Goal: Find specific page/section: Find specific page/section

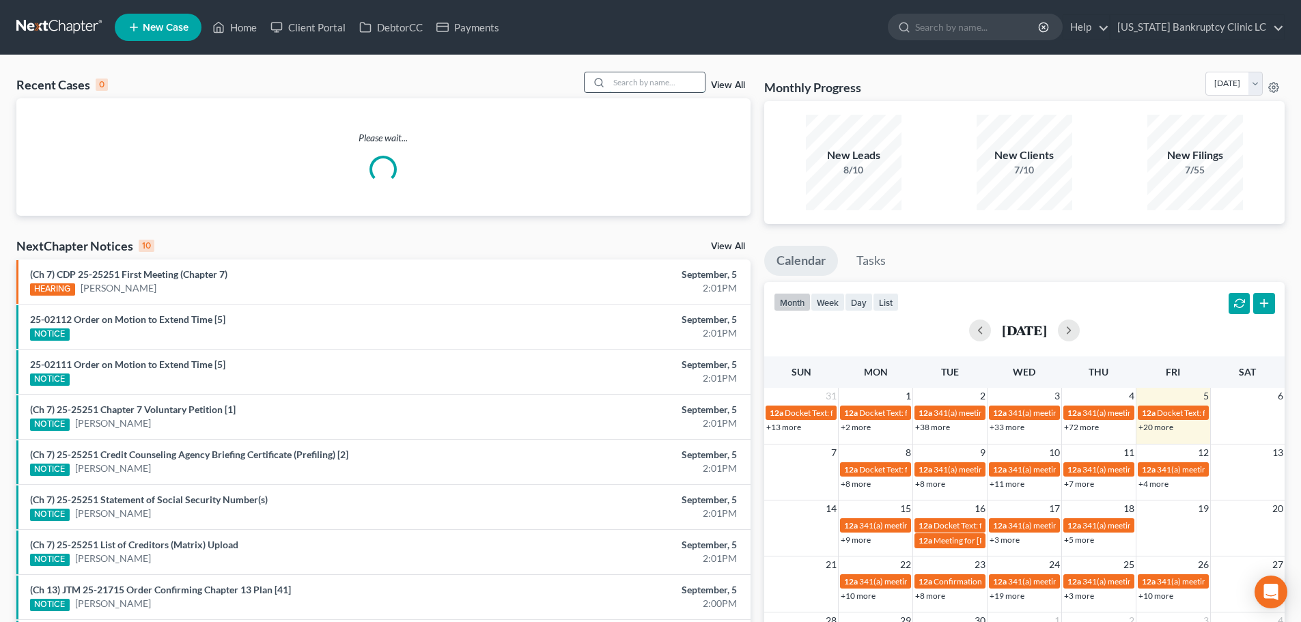
click at [620, 79] on input "search" at bounding box center [657, 82] width 96 height 20
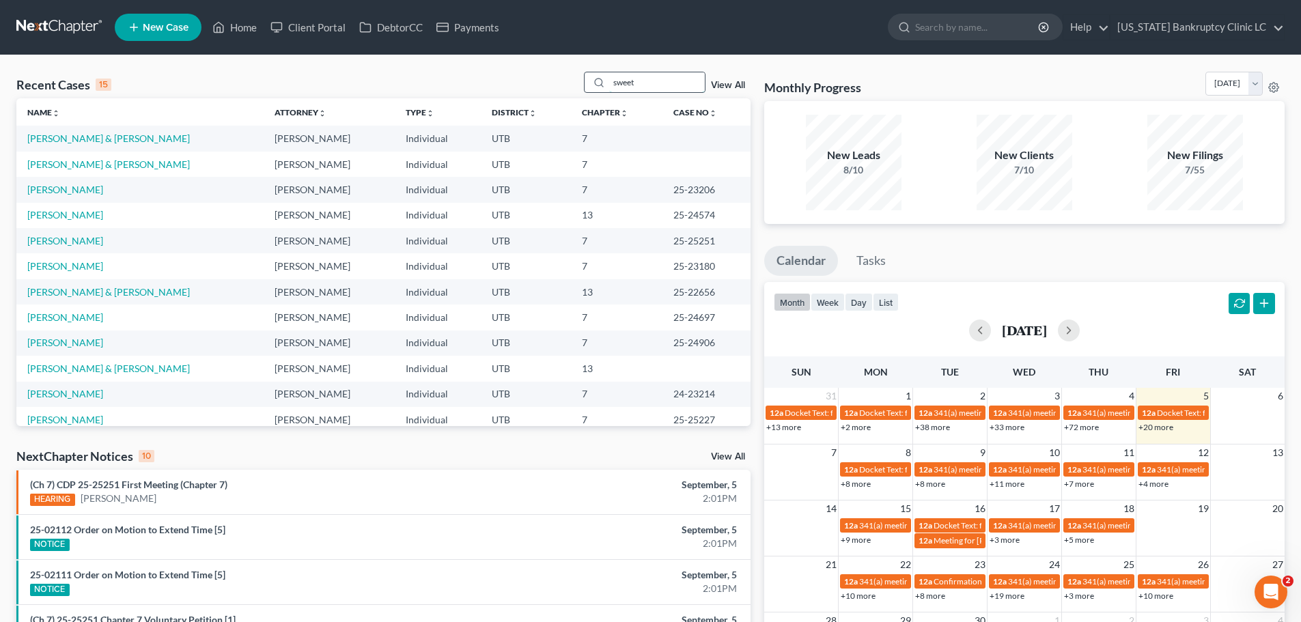
type input "sweet"
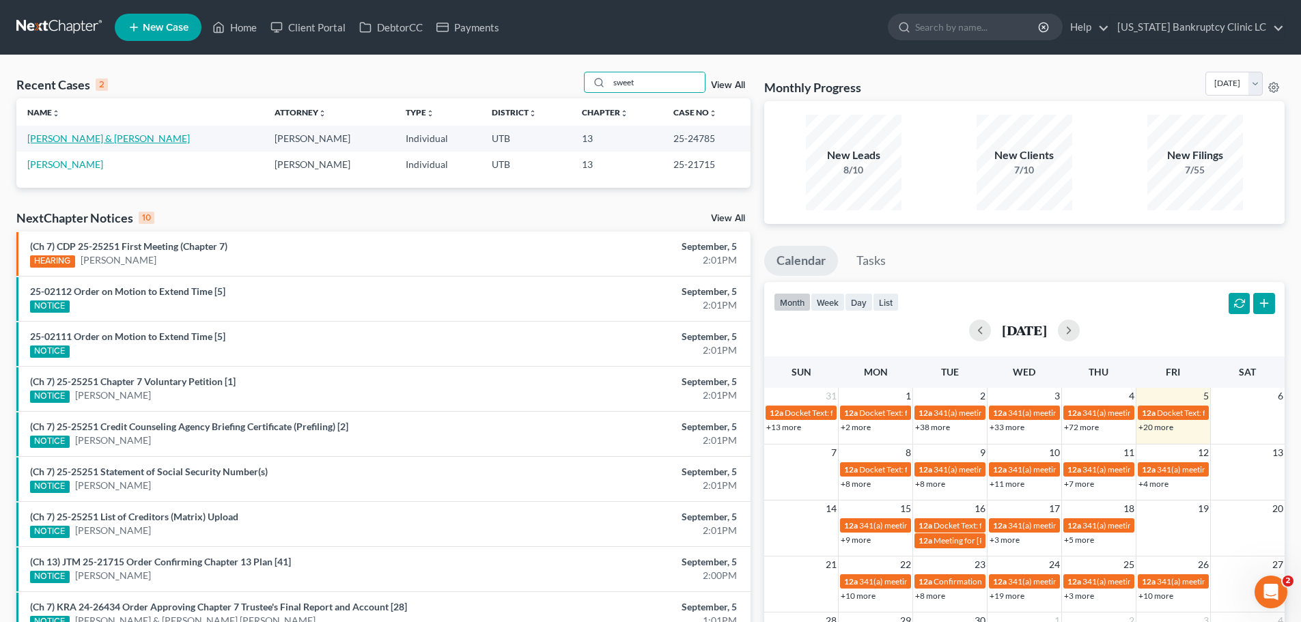
click at [91, 139] on link "[PERSON_NAME] & [PERSON_NAME]" at bounding box center [108, 139] width 163 height 12
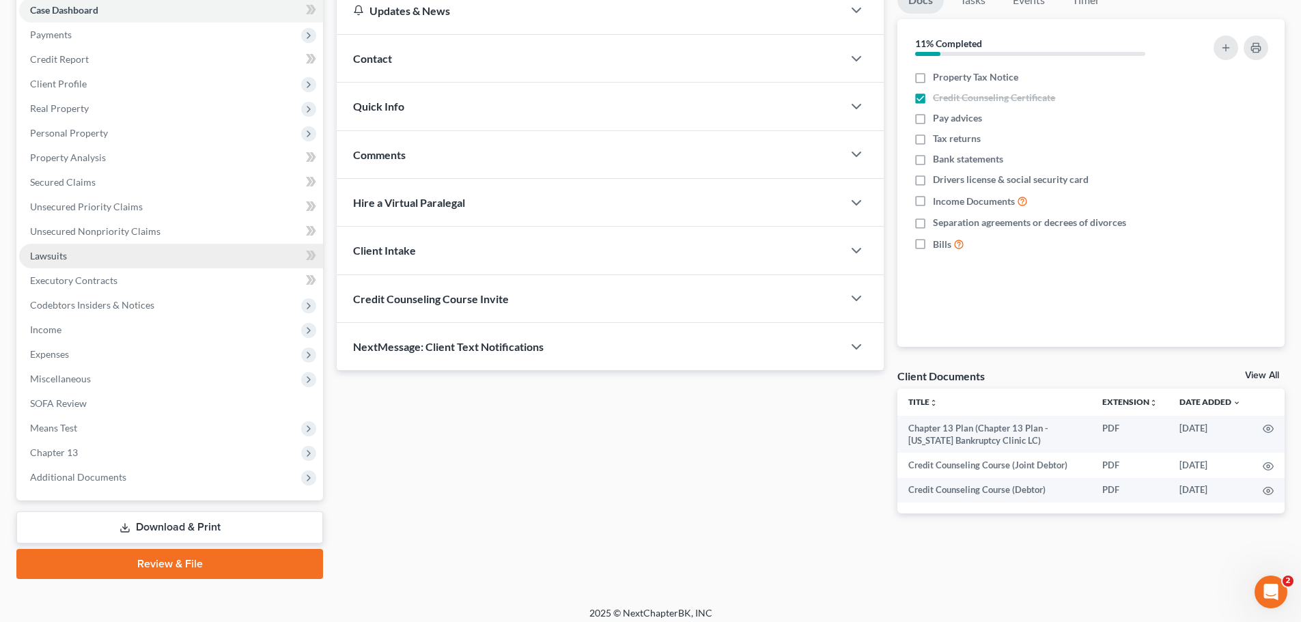
scroll to position [153, 0]
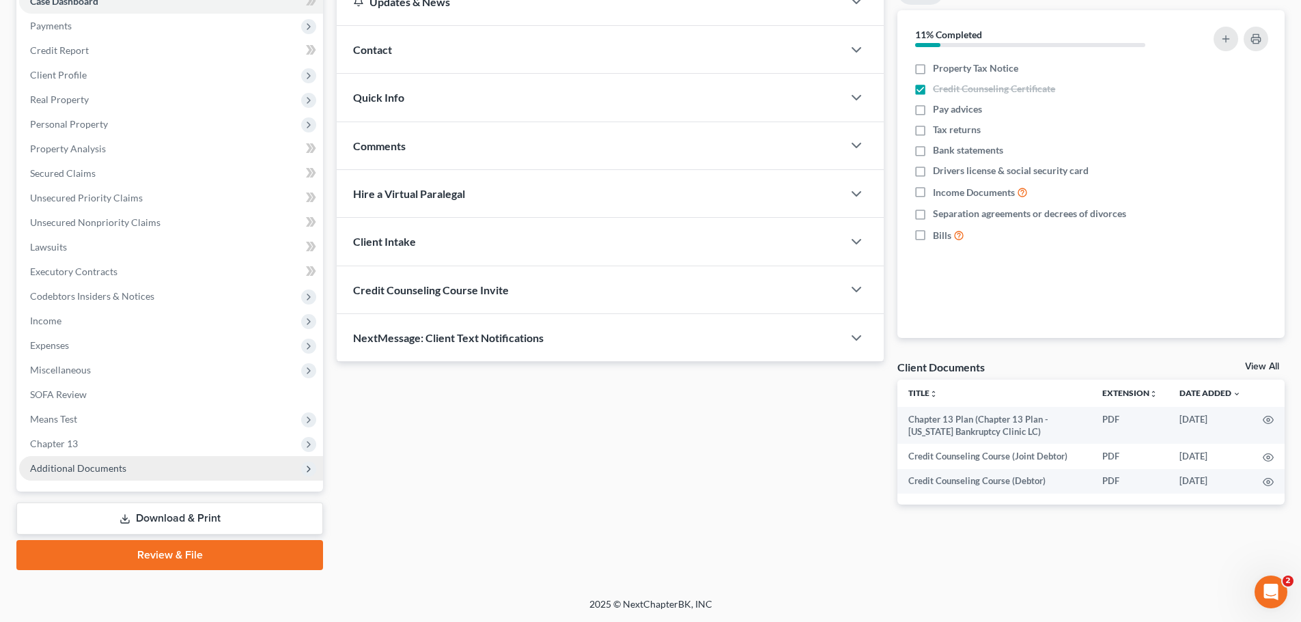
click at [109, 467] on span "Additional Documents" at bounding box center [78, 468] width 96 height 12
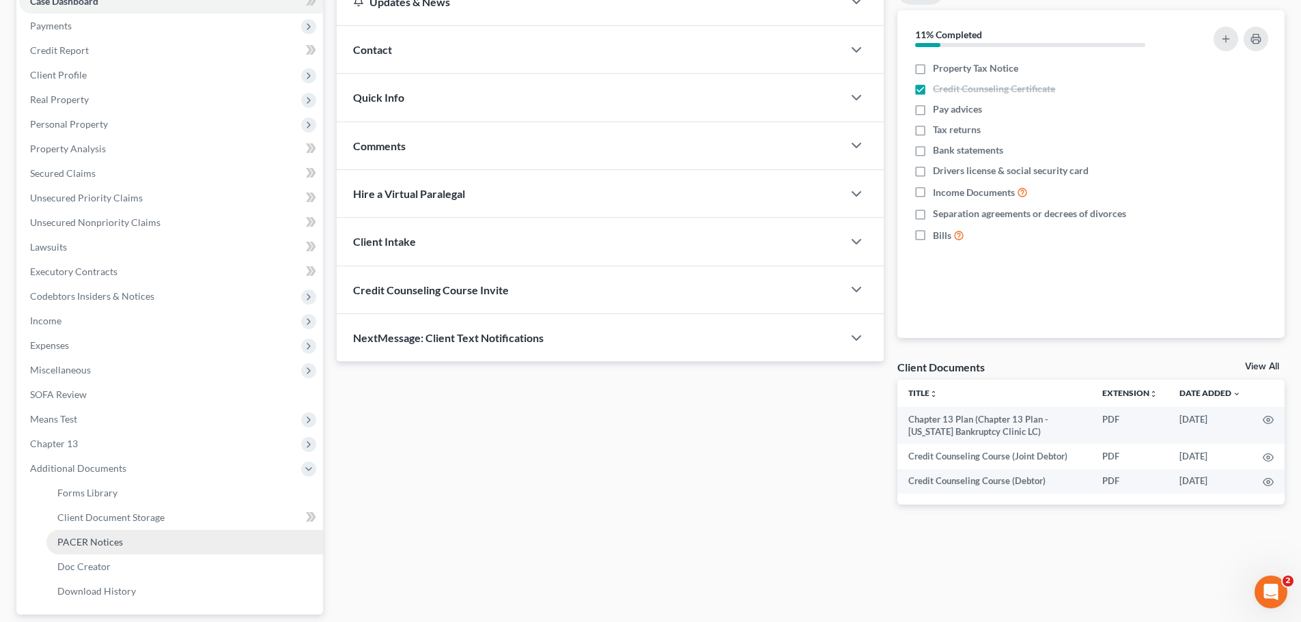
click at [99, 542] on span "PACER Notices" at bounding box center [90, 542] width 66 height 12
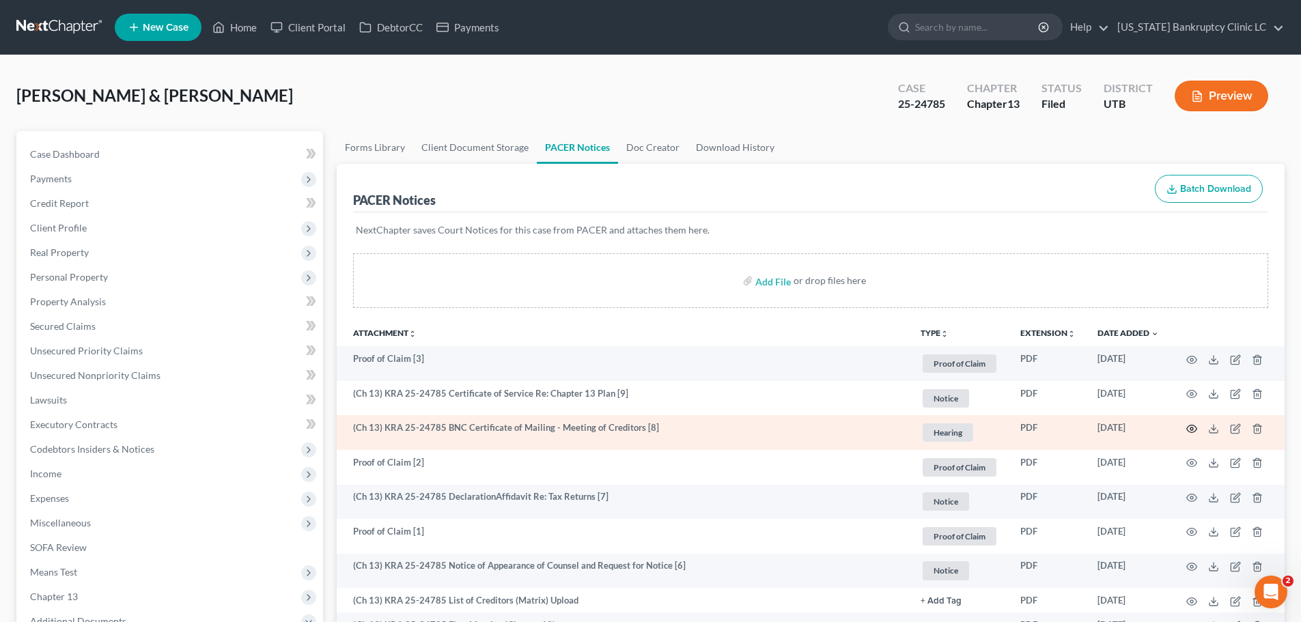
click at [1192, 426] on icon "button" at bounding box center [1191, 428] width 11 height 11
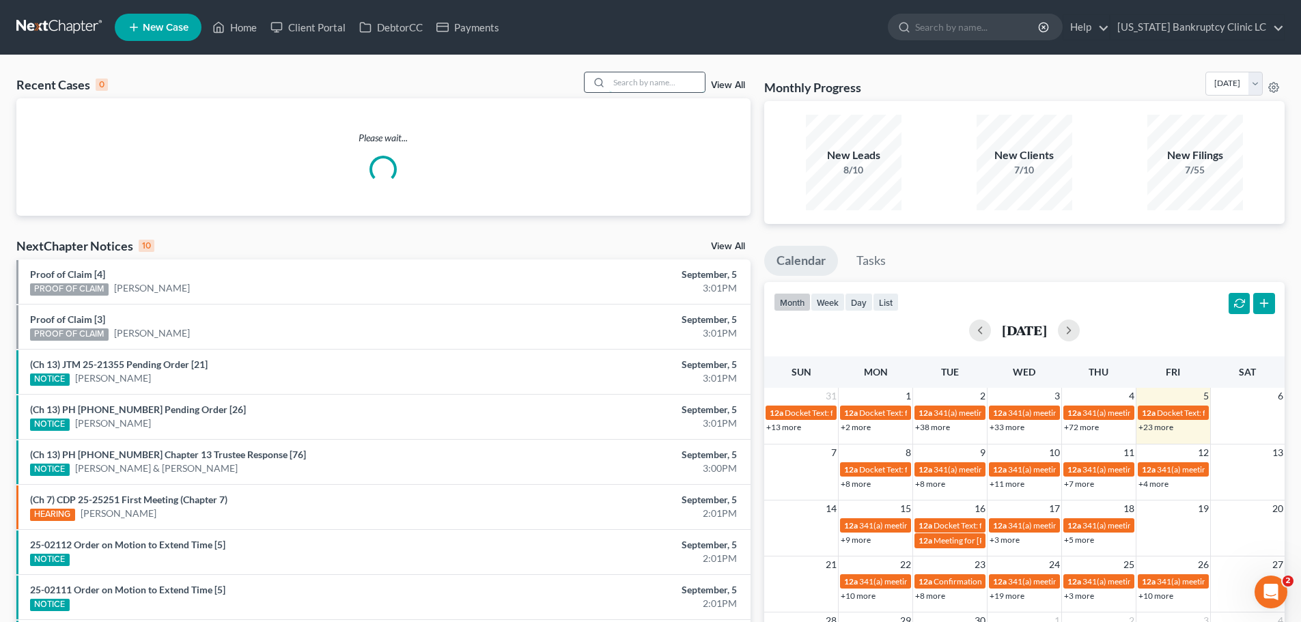
click at [627, 81] on input "search" at bounding box center [657, 82] width 96 height 20
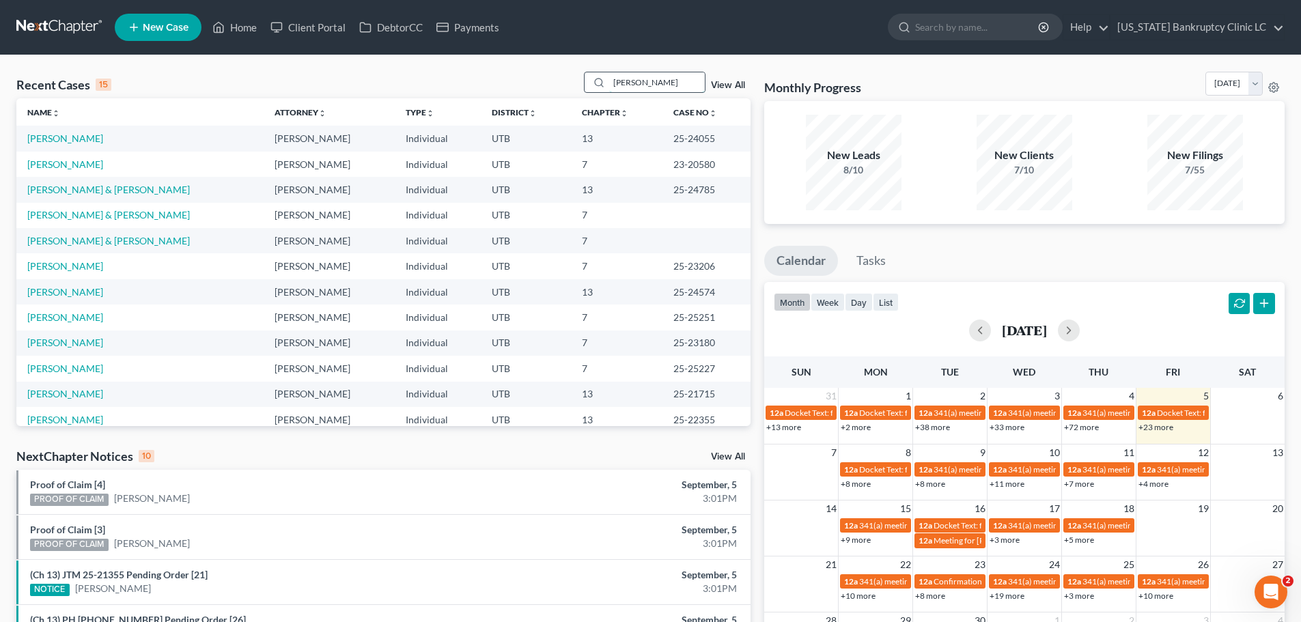
type input "johnson"
